Goal: Information Seeking & Learning: Understand process/instructions

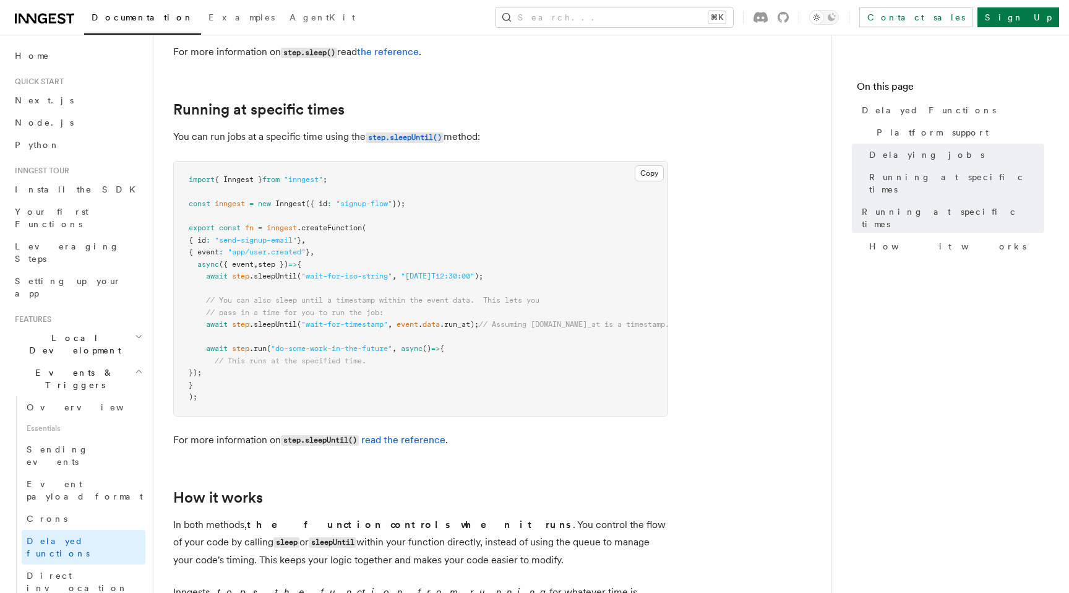
scroll to position [200, 0]
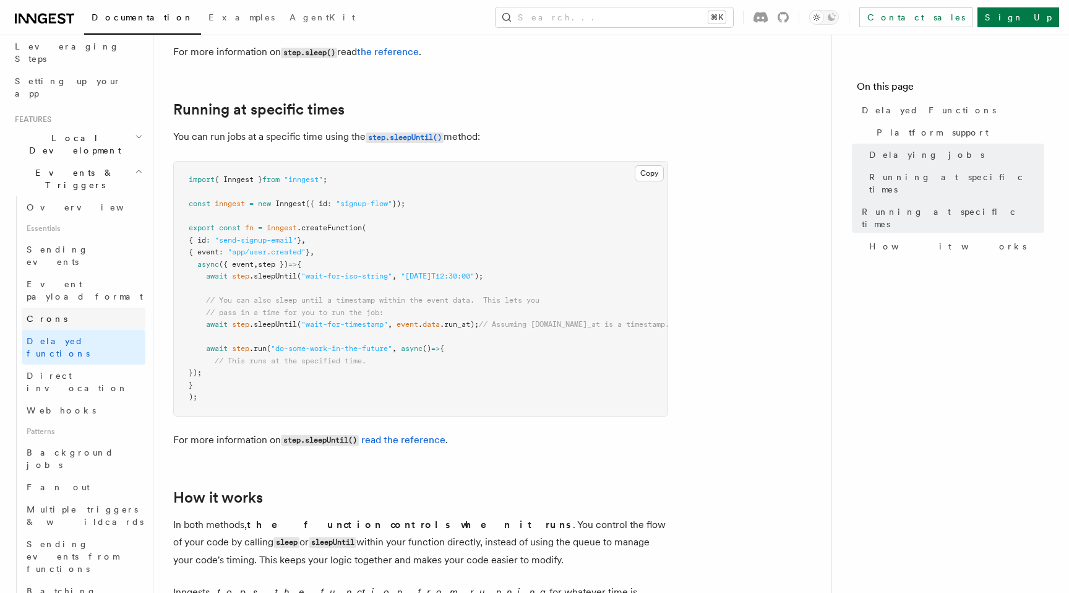
click at [69, 307] on link "Crons" at bounding box center [84, 318] width 124 height 22
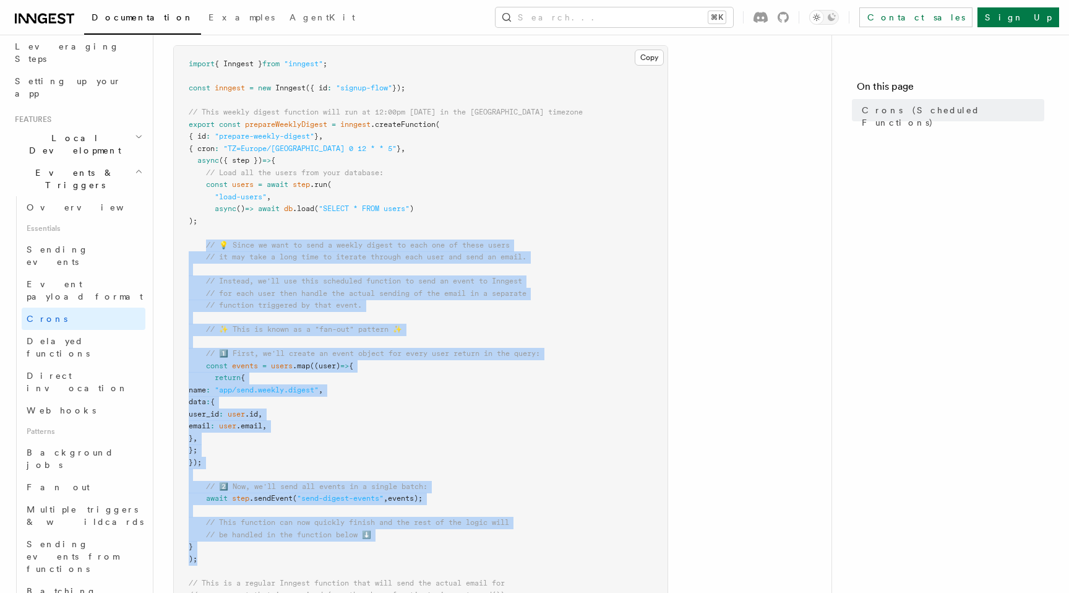
scroll to position [161, 0]
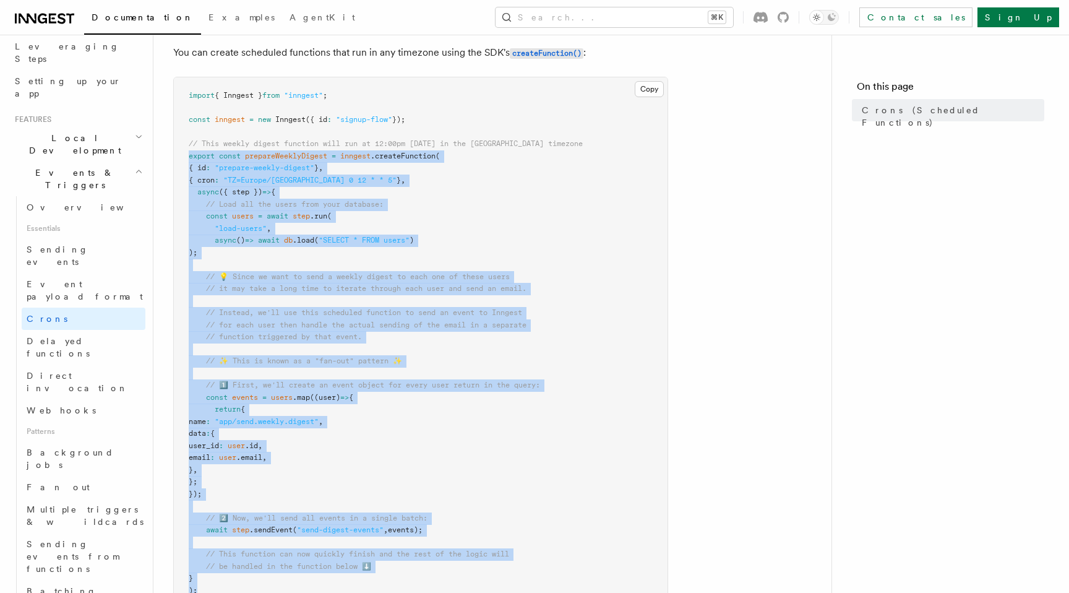
drag, startPoint x: 214, startPoint y: 382, endPoint x: 171, endPoint y: 156, distance: 229.8
click at [171, 156] on div "Features Events & Triggers Crons (Scheduled Functions) You can create scheduled…" at bounding box center [511, 517] width 717 height 1357
copy code "loremi dolor sitametConsecTetura = elitsed .doeiusModtempo ( { in : "utlabor-et…"
click at [382, 263] on pre "import { Inngest } from "inngest" ; const inngest = new Inngest ({ id : "signup…" at bounding box center [421, 457] width 494 height 761
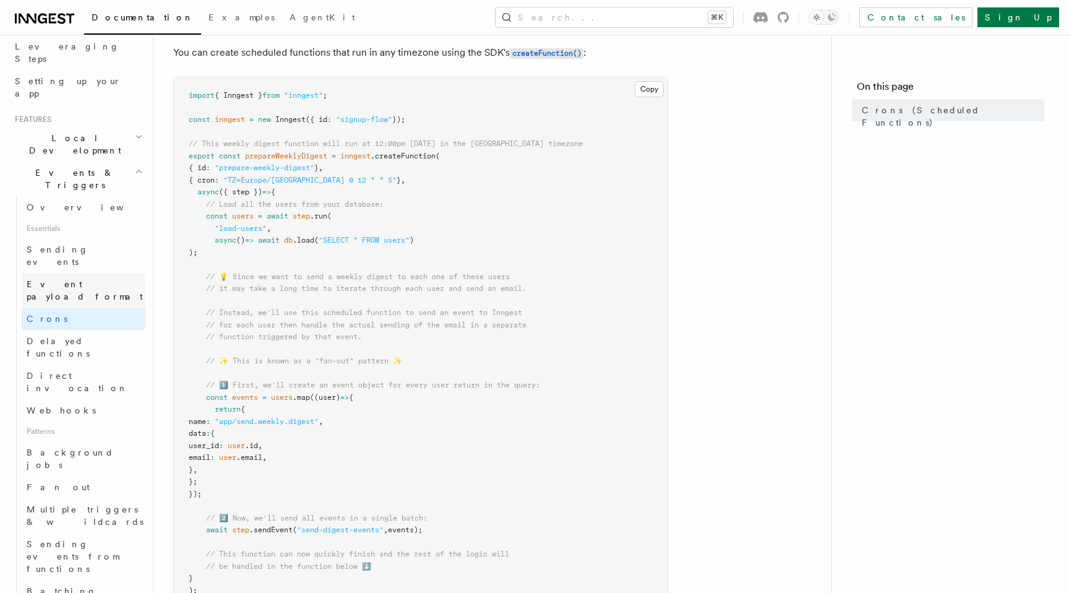
click at [93, 279] on span "Event payload format" at bounding box center [85, 290] width 116 height 22
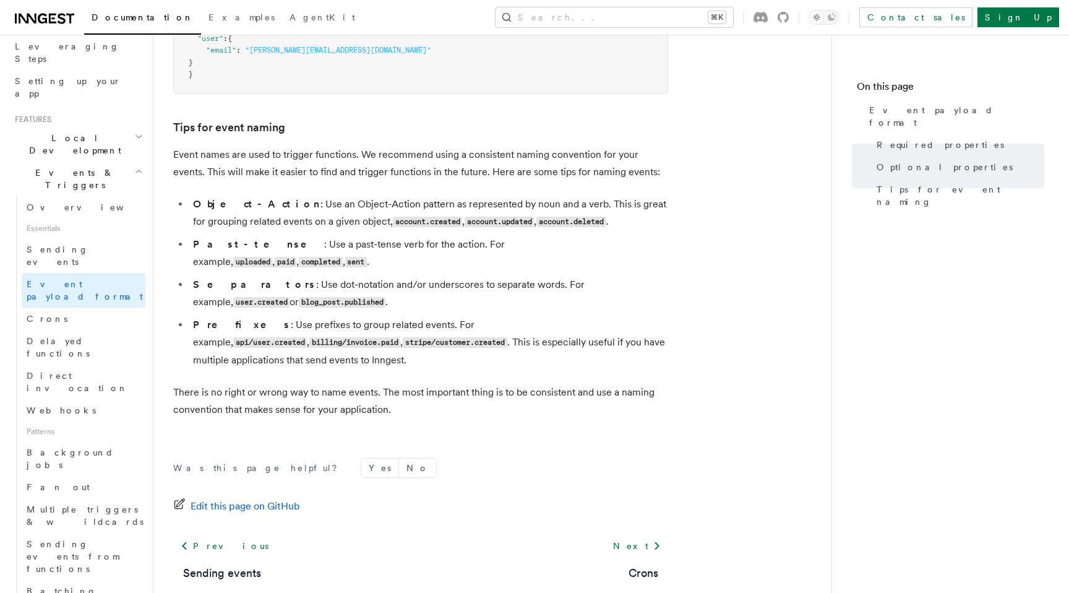
scroll to position [797, 0]
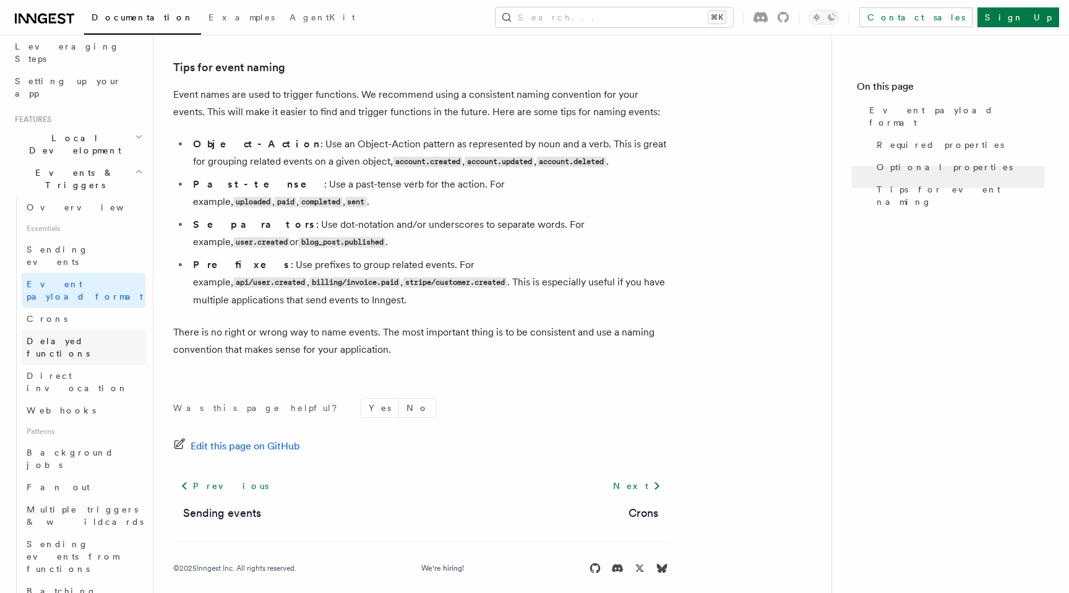
click at [79, 330] on link "Delayed functions" at bounding box center [84, 347] width 124 height 35
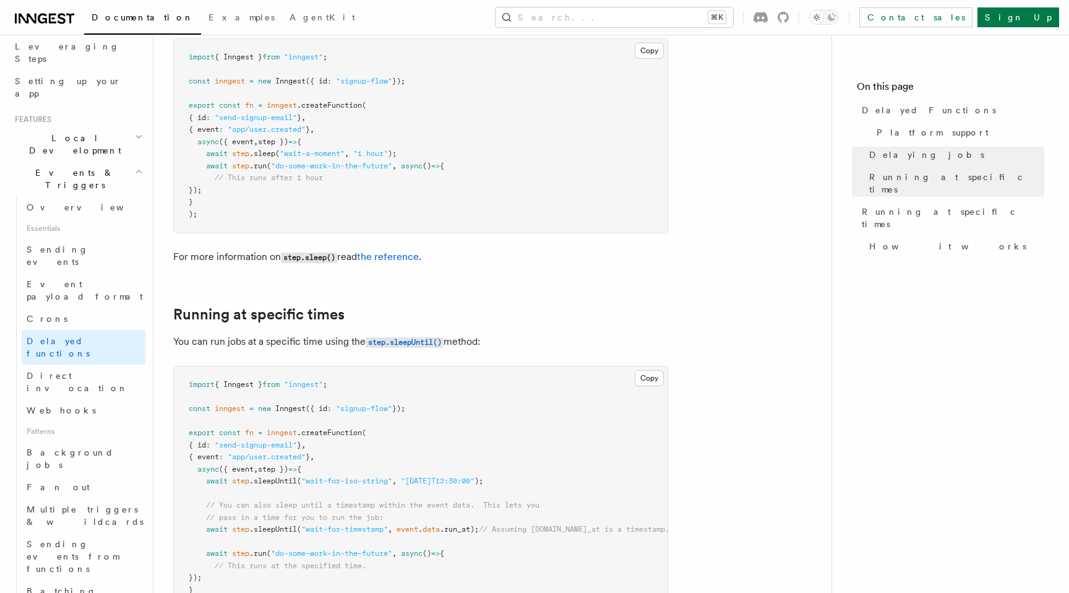
scroll to position [531, 0]
